Goal: Find contact information: Find contact information

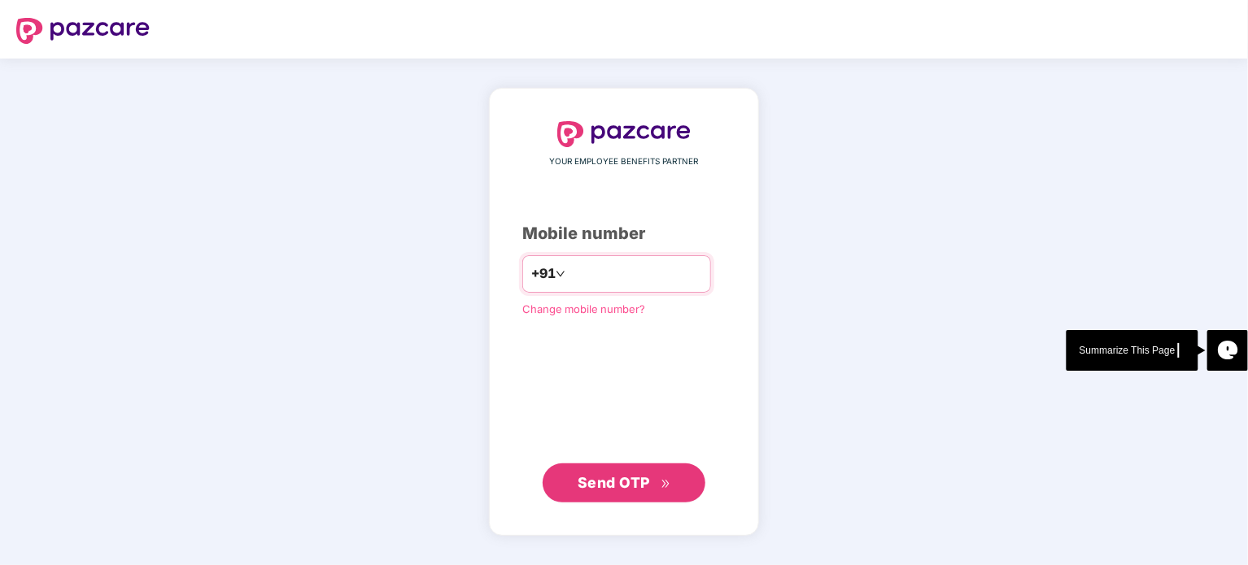
type input "**********"
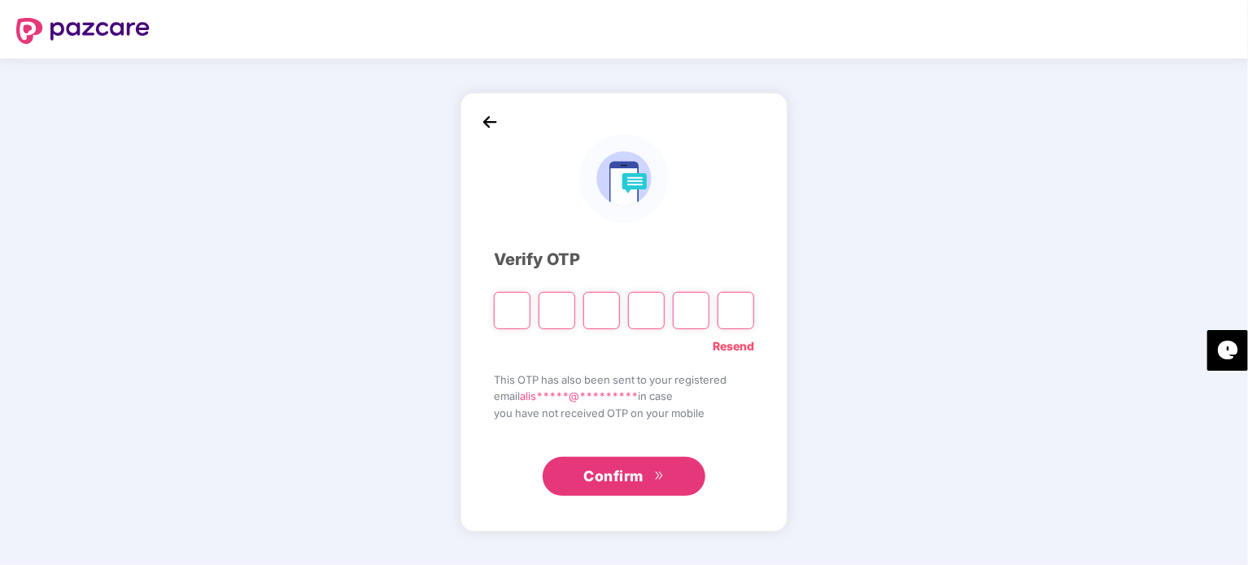
type input "*"
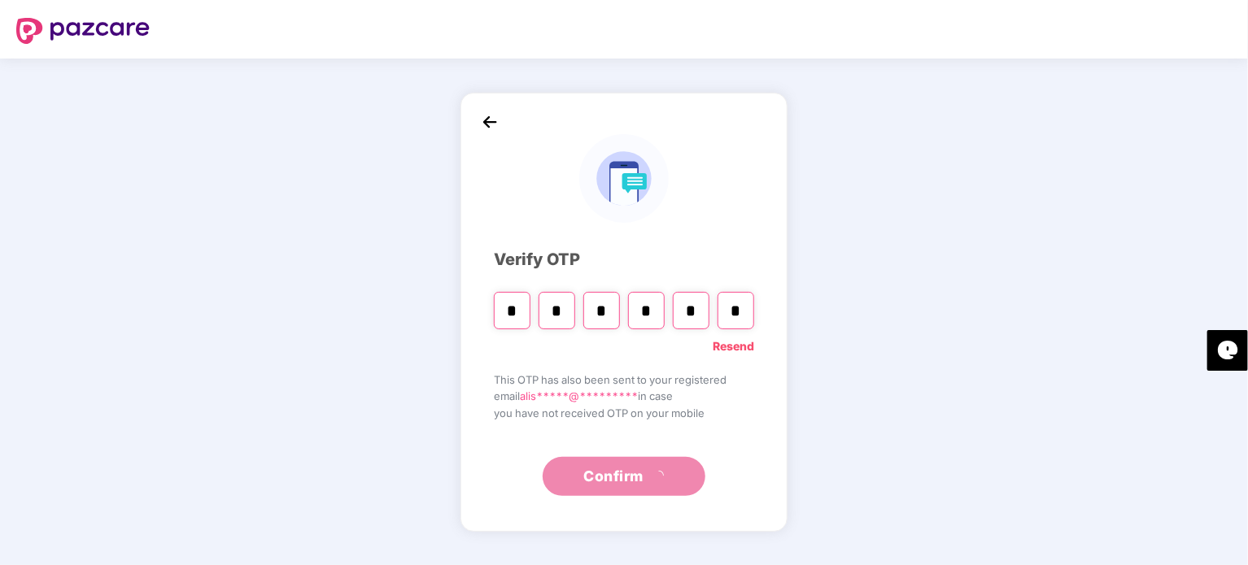
type input "*"
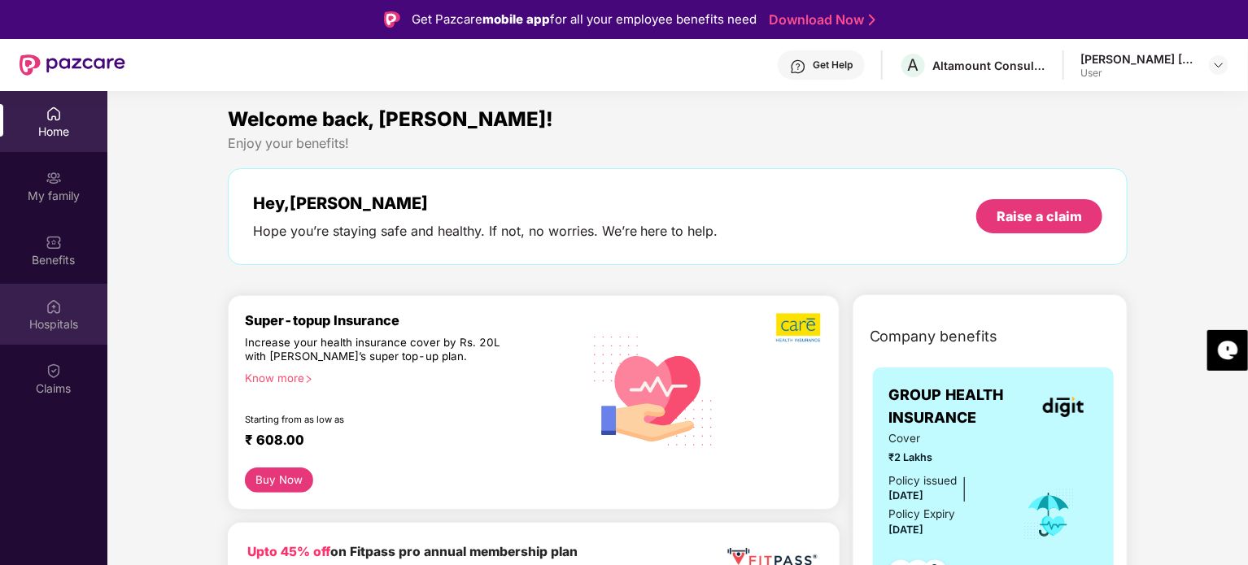
click at [55, 314] on img at bounding box center [54, 306] width 16 height 16
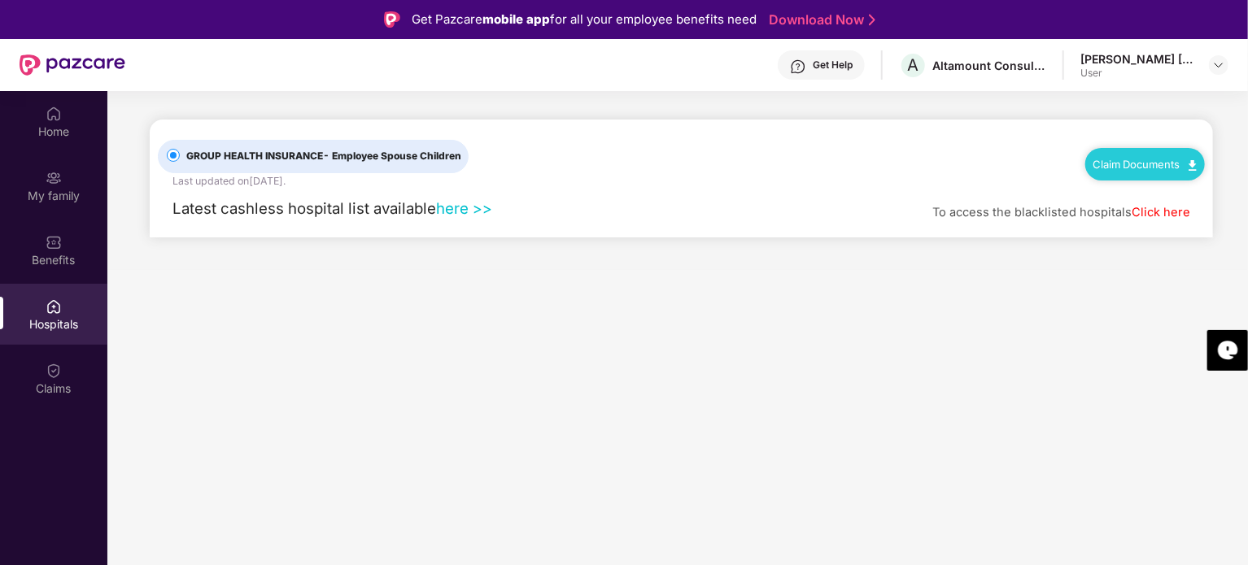
click at [453, 211] on link "here >>" at bounding box center [464, 208] width 56 height 18
click at [64, 256] on div "Benefits" at bounding box center [53, 260] width 107 height 16
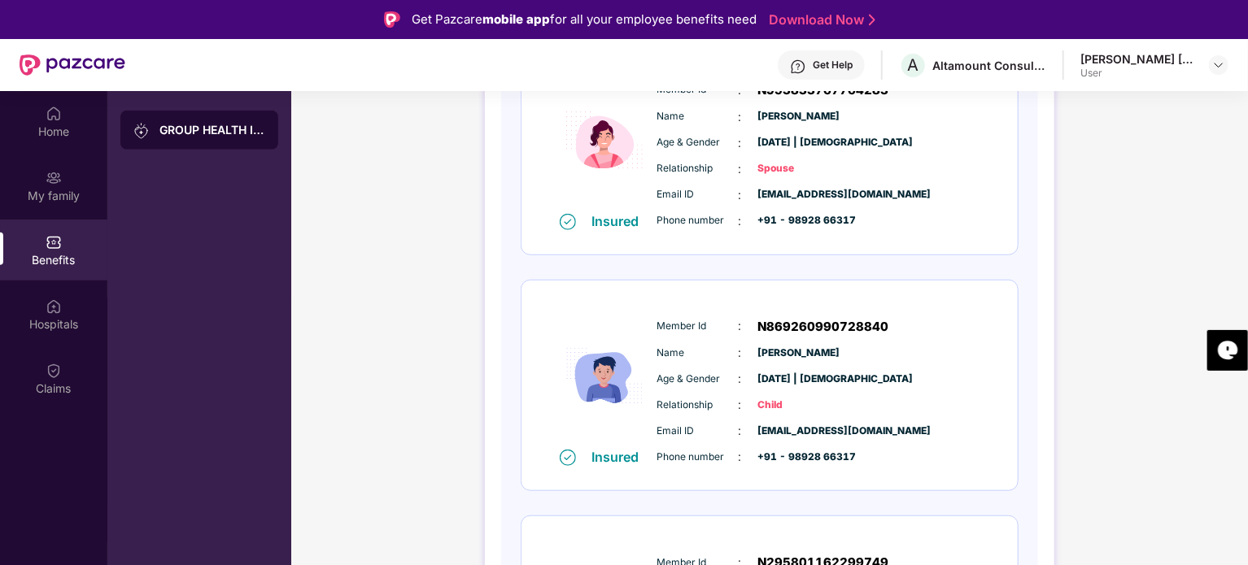
scroll to position [651, 0]
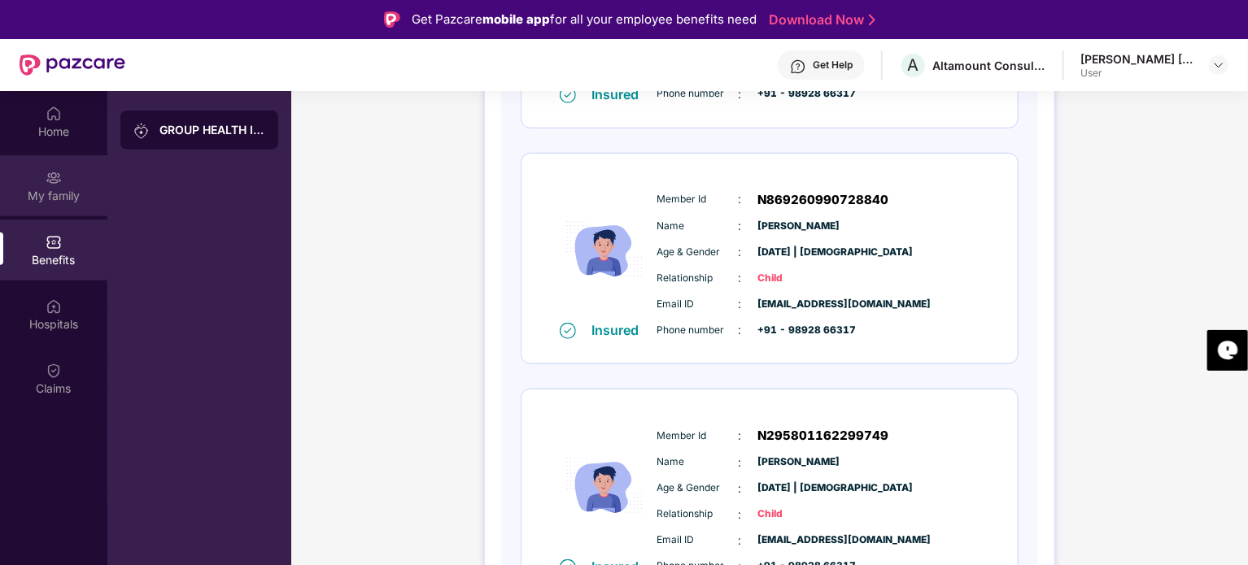
click at [59, 185] on img at bounding box center [54, 178] width 16 height 16
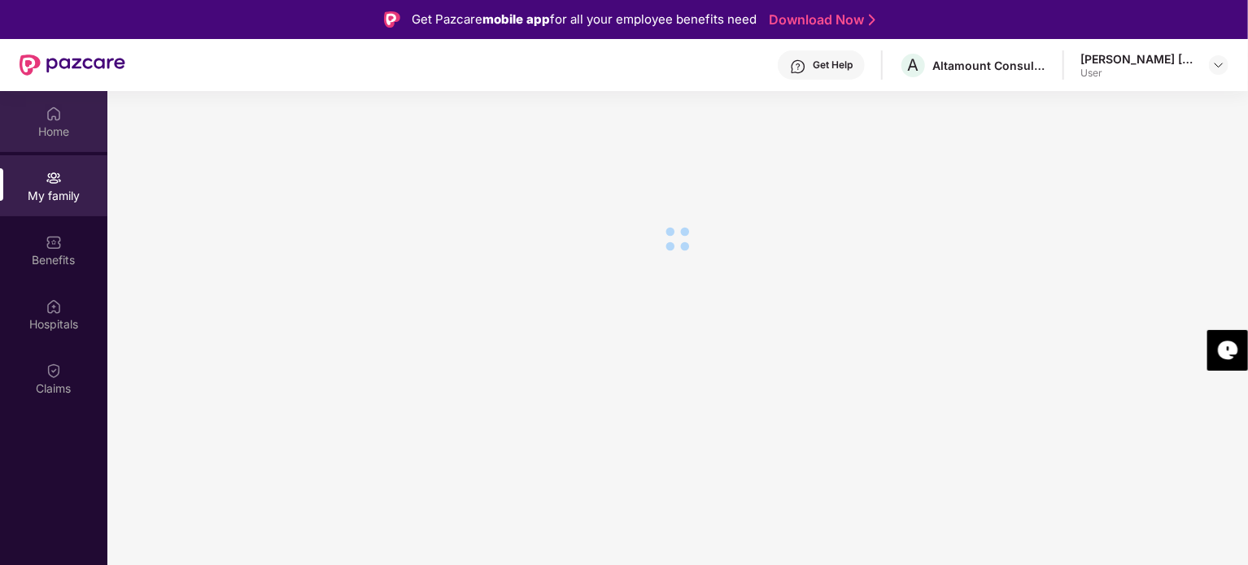
click at [51, 127] on div "Home" at bounding box center [53, 132] width 107 height 16
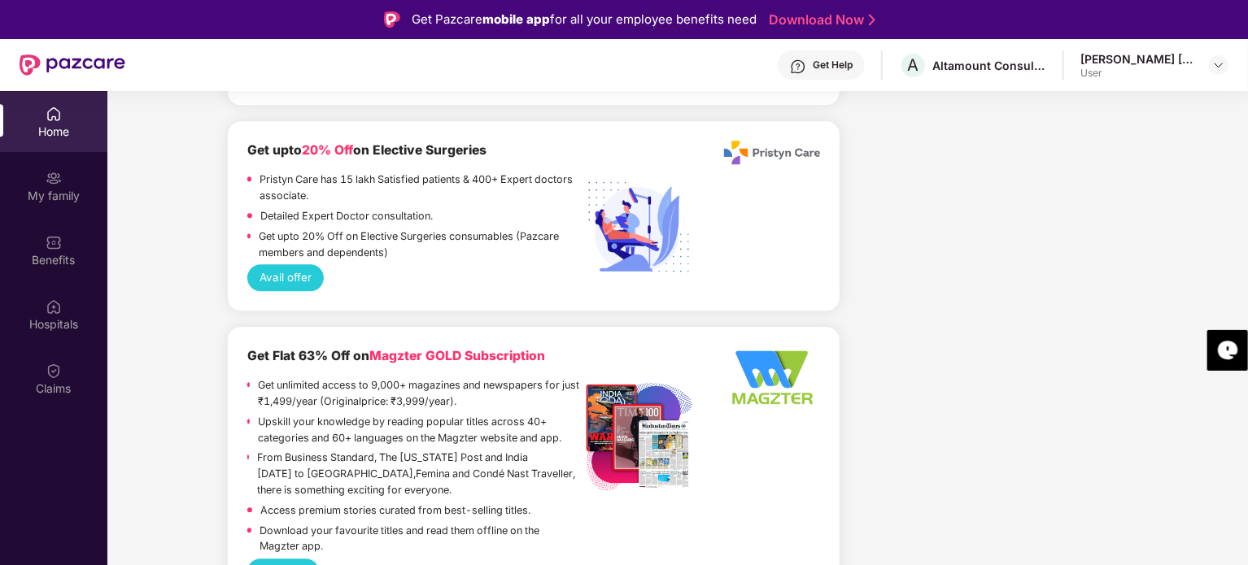
scroll to position [2332, 0]
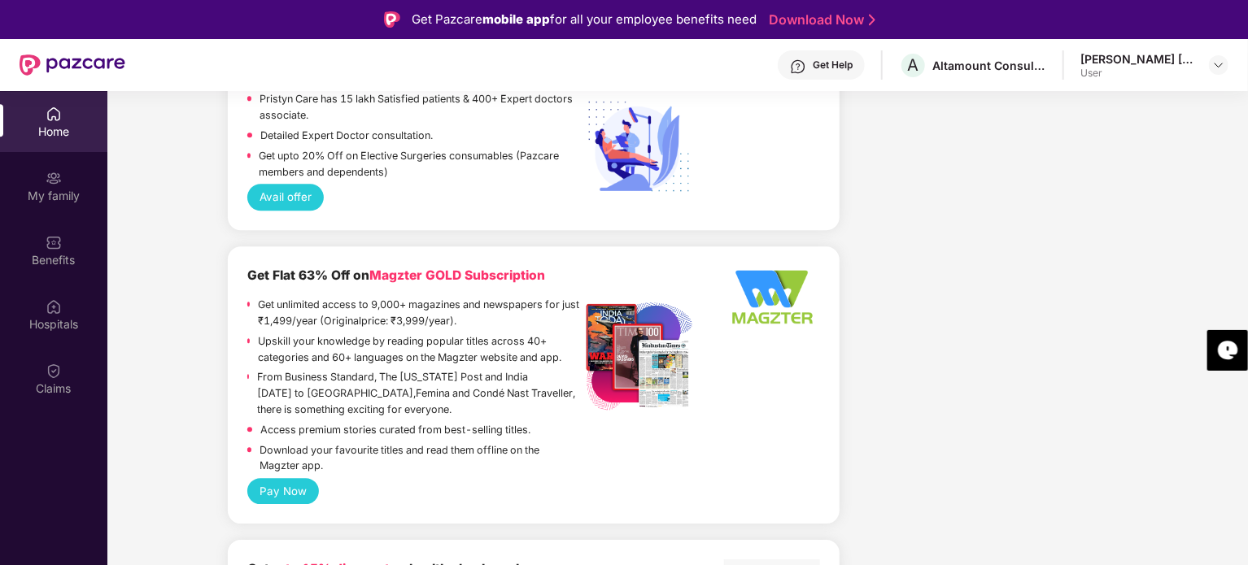
click at [840, 64] on div "Get Help" at bounding box center [832, 65] width 40 height 13
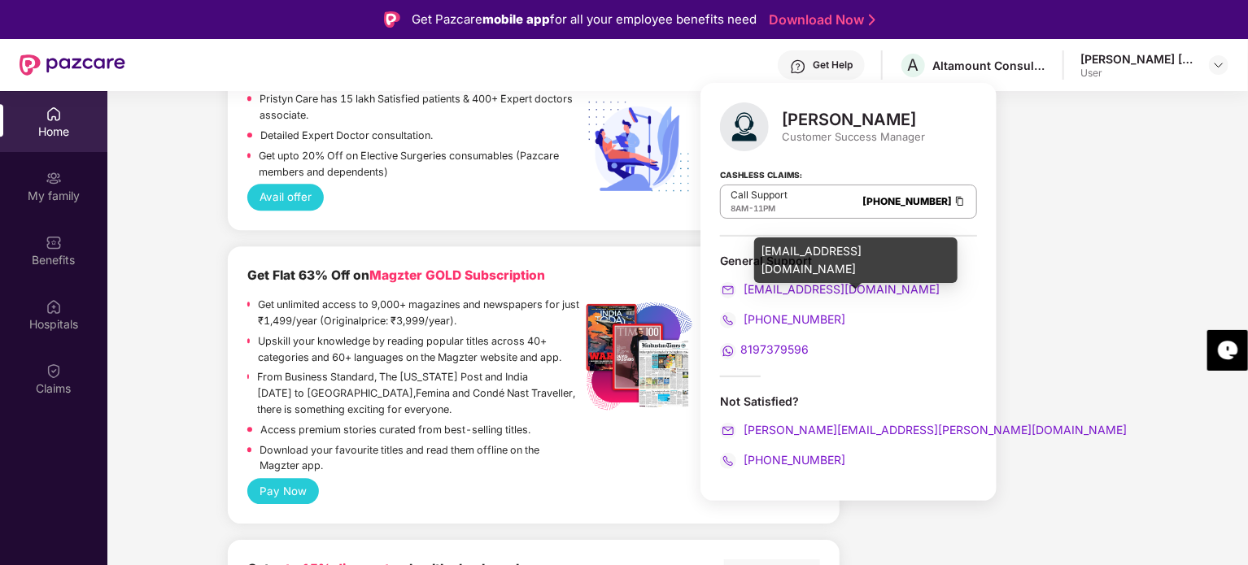
click at [771, 291] on span "[EMAIL_ADDRESS][DOMAIN_NAME]" at bounding box center [839, 289] width 199 height 14
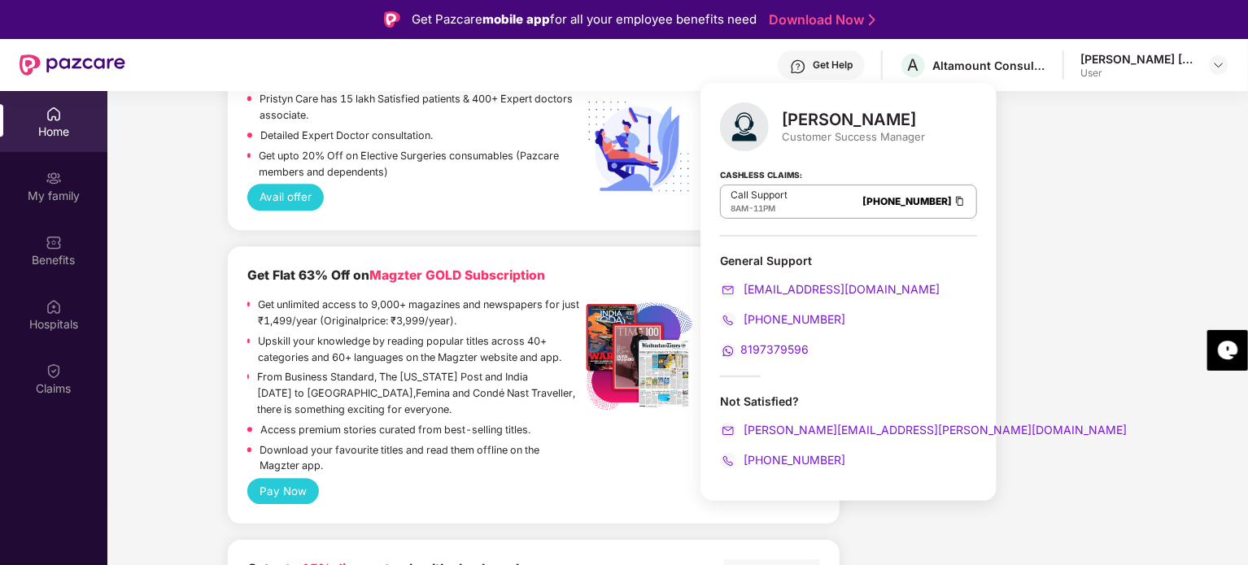
drag, startPoint x: 785, startPoint y: 117, endPoint x: 921, endPoint y: 120, distance: 136.6
click at [921, 120] on div "[PERSON_NAME]" at bounding box center [853, 120] width 143 height 20
copy div "[PERSON_NAME]"
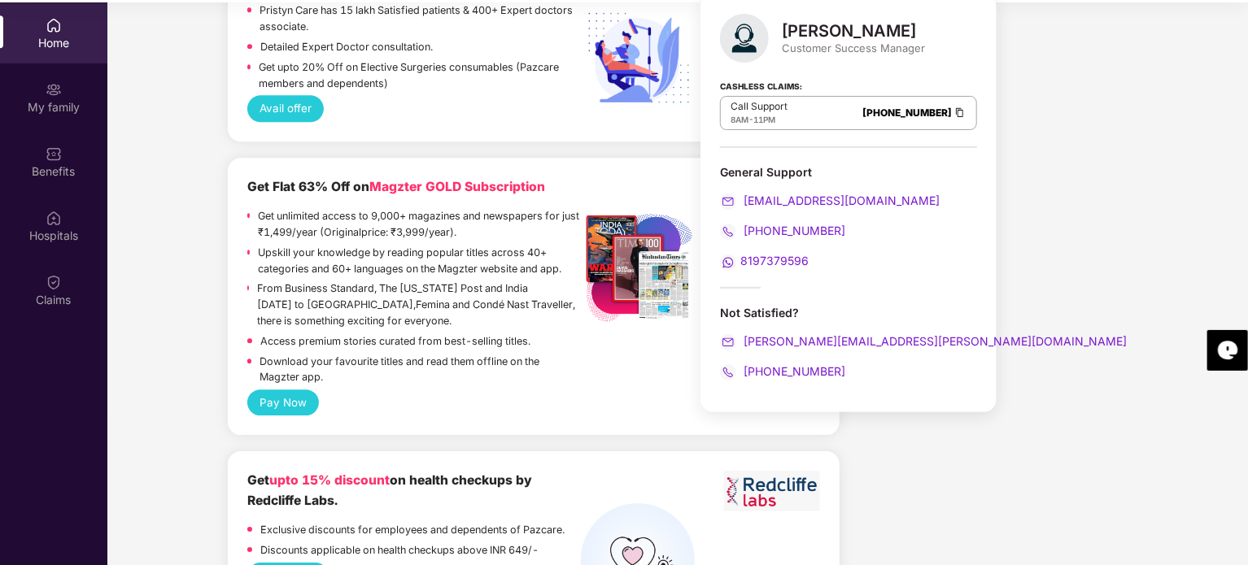
scroll to position [91, 0]
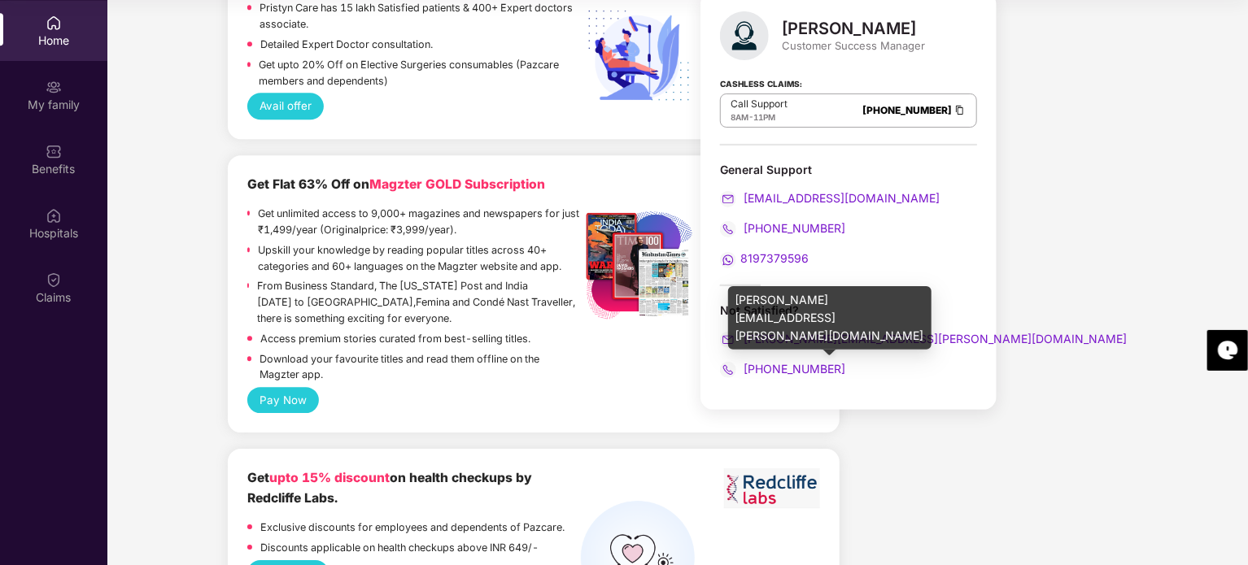
click at [769, 336] on span "[PERSON_NAME][EMAIL_ADDRESS][PERSON_NAME][DOMAIN_NAME]" at bounding box center [933, 339] width 386 height 14
drag, startPoint x: 921, startPoint y: 337, endPoint x: 741, endPoint y: 341, distance: 179.8
click at [741, 341] on div "[PERSON_NAME][EMAIL_ADDRESS][PERSON_NAME][DOMAIN_NAME]" at bounding box center [848, 339] width 257 height 18
copy span "[PERSON_NAME][EMAIL_ADDRESS][PERSON_NAME][DOMAIN_NAME]"
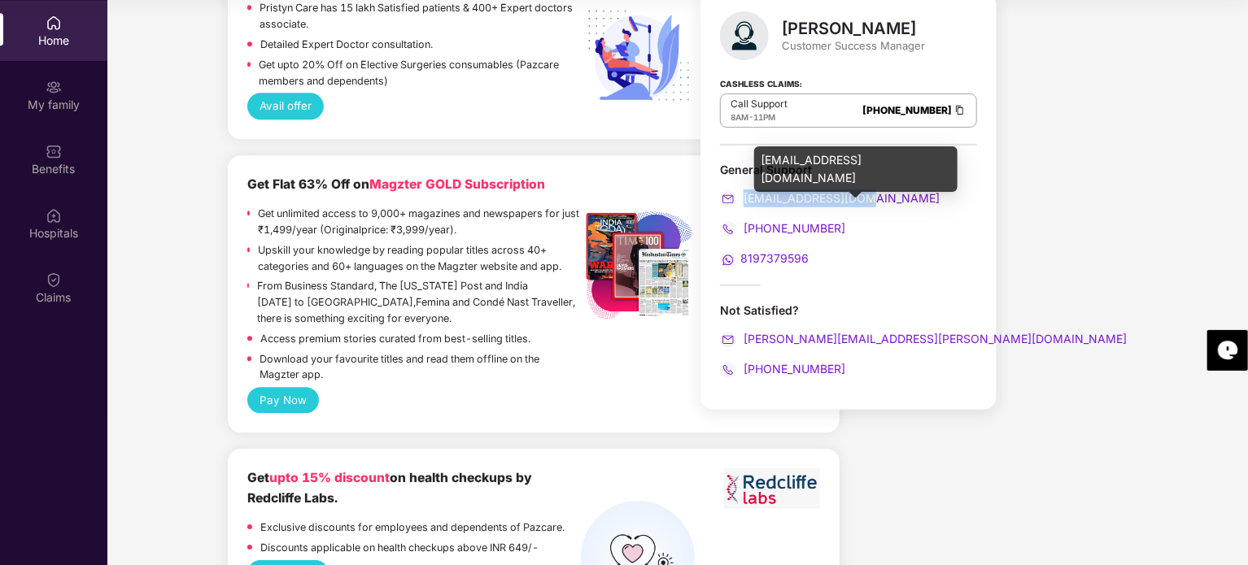
drag, startPoint x: 872, startPoint y: 200, endPoint x: 744, endPoint y: 197, distance: 127.7
click at [744, 197] on div "[EMAIL_ADDRESS][DOMAIN_NAME]" at bounding box center [848, 198] width 257 height 18
copy span "[EMAIL_ADDRESS][DOMAIN_NAME]"
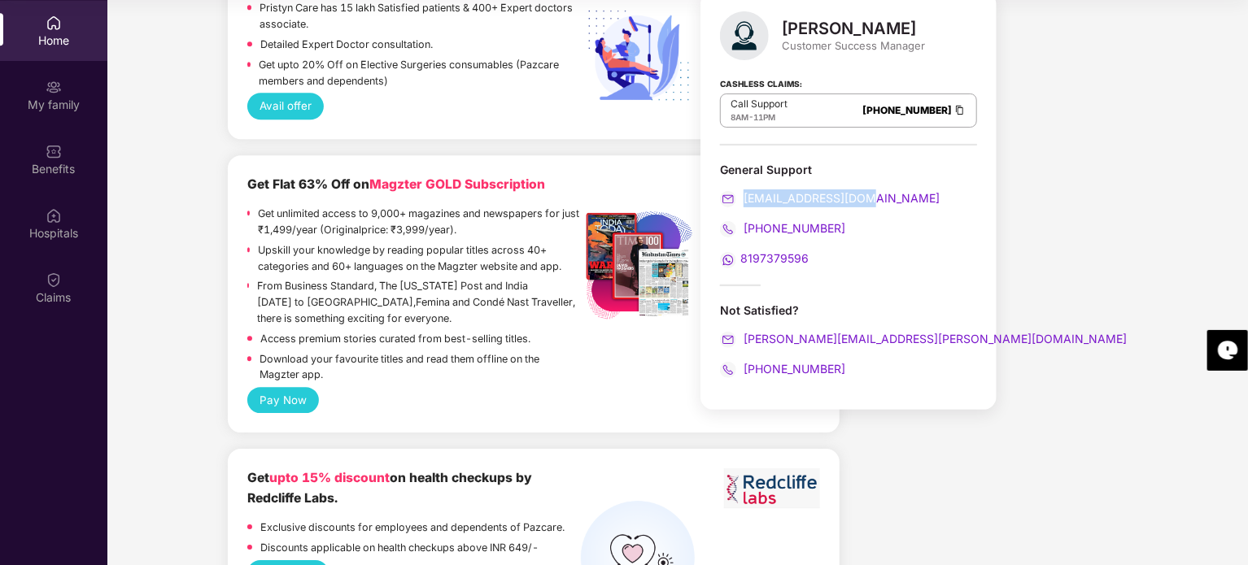
click at [773, 256] on span "8197379596" at bounding box center [774, 258] width 68 height 14
